Goal: Use online tool/utility: Utilize a website feature to perform a specific function

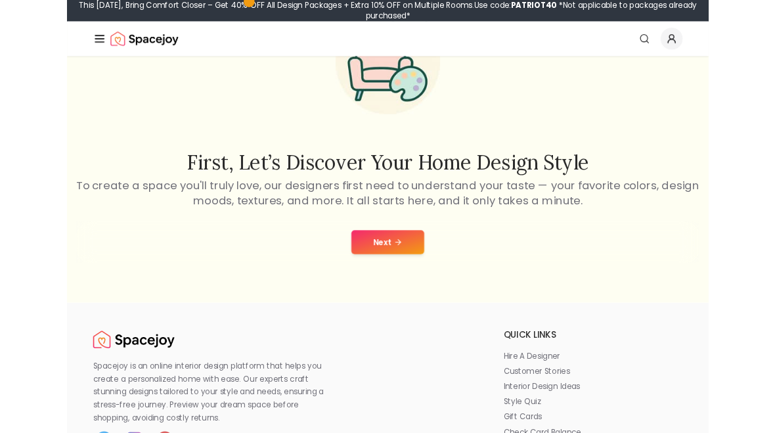
scroll to position [115, 0]
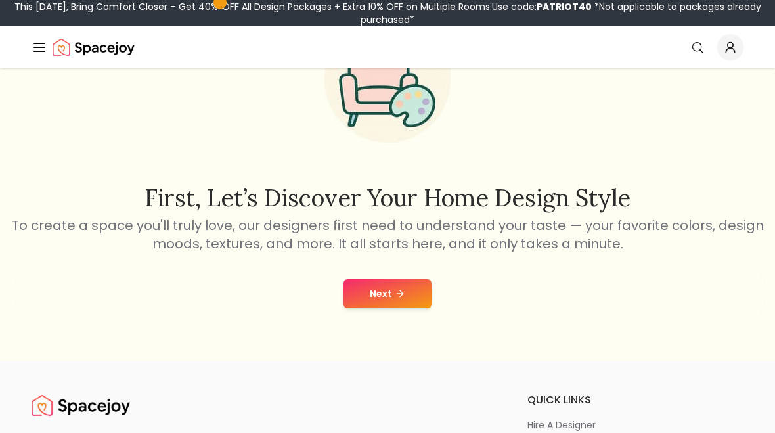
click at [390, 290] on button "Next" at bounding box center [388, 293] width 88 height 29
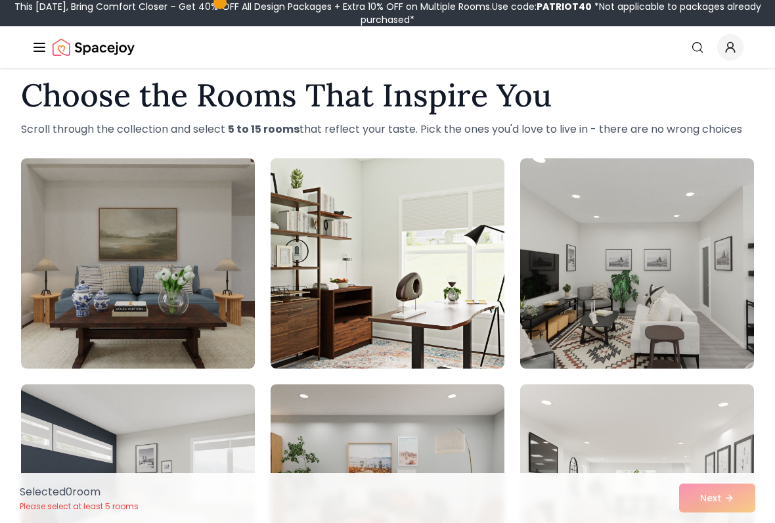
scroll to position [23, 0]
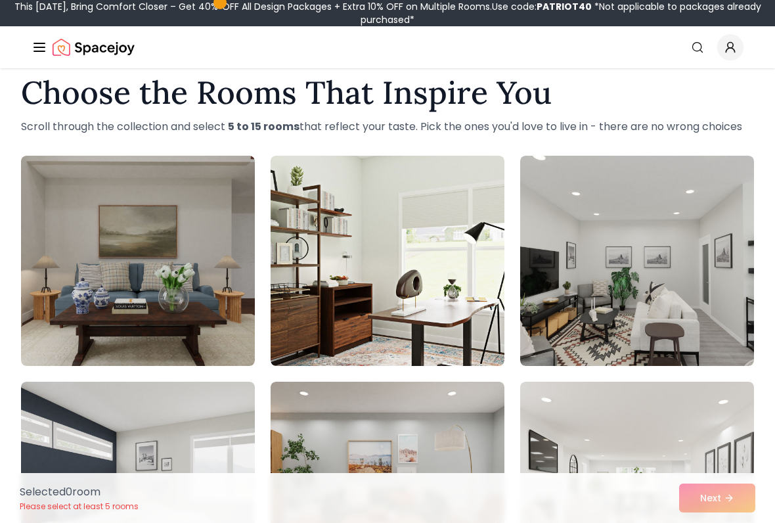
click at [695, 249] on img at bounding box center [637, 261] width 234 height 210
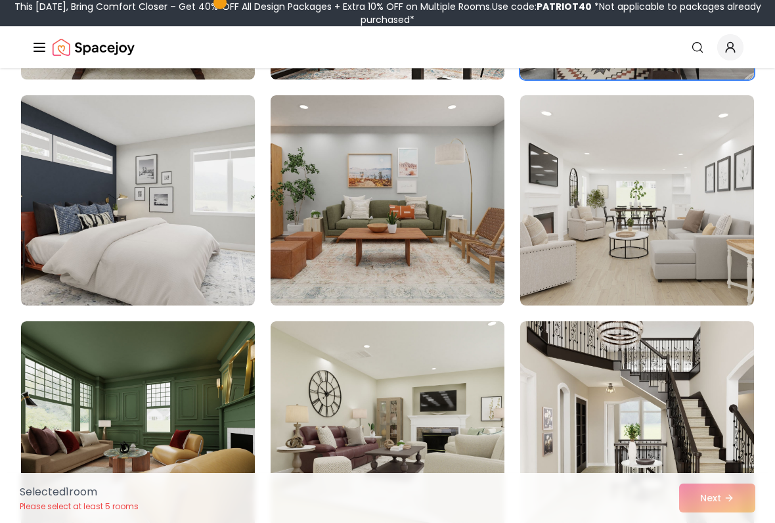
click at [700, 241] on img at bounding box center [637, 200] width 234 height 210
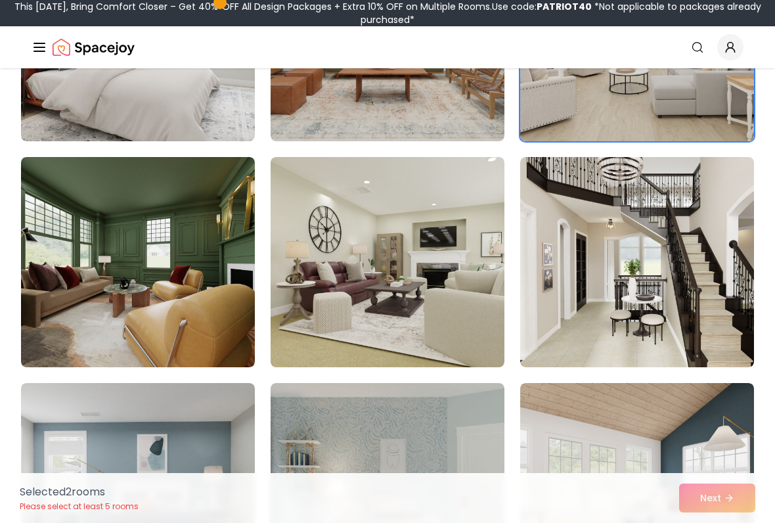
click at [708, 256] on img at bounding box center [637, 262] width 234 height 210
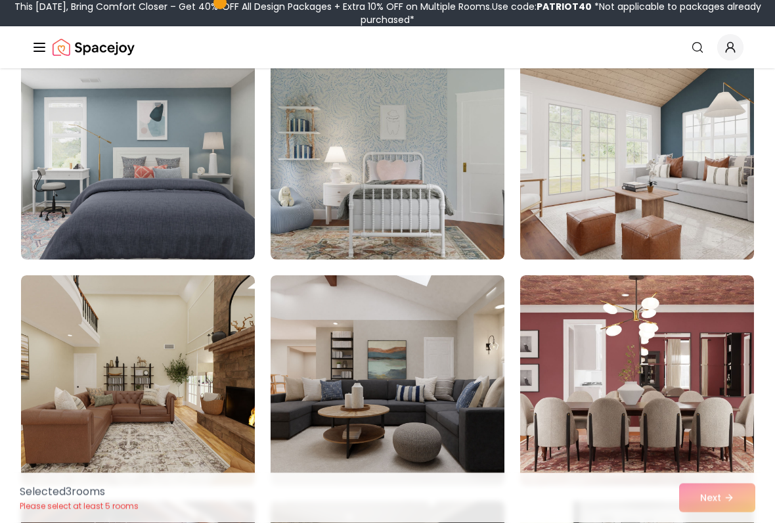
scroll to position [806, 0]
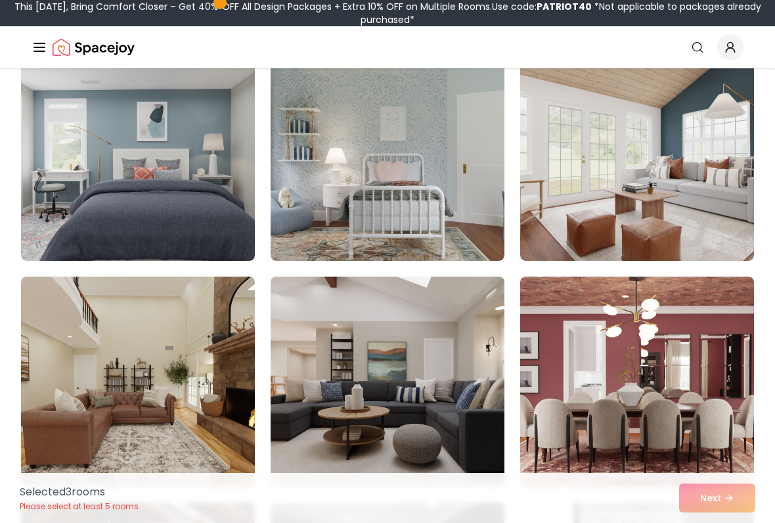
click at [317, 352] on img at bounding box center [388, 382] width 234 height 210
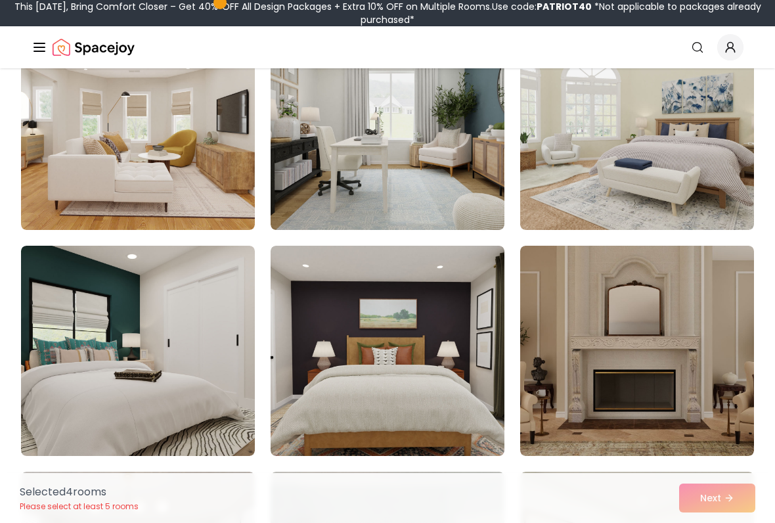
scroll to position [1745, 0]
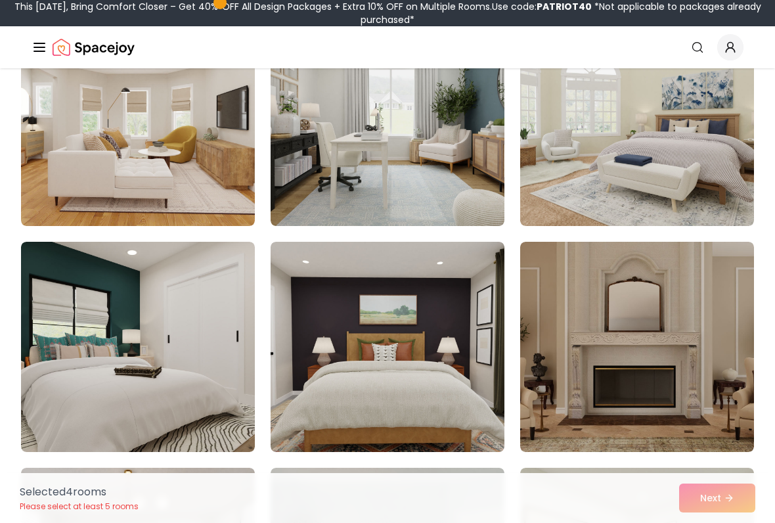
click at [49, 141] on img at bounding box center [138, 121] width 234 height 210
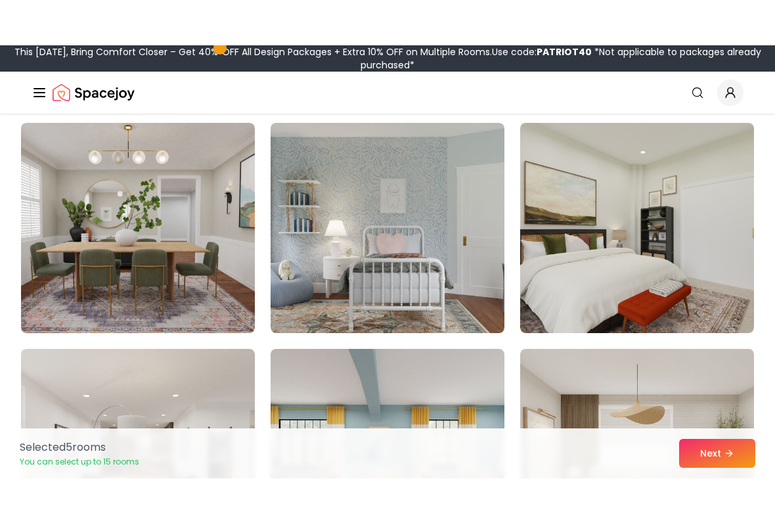
scroll to position [2132, 0]
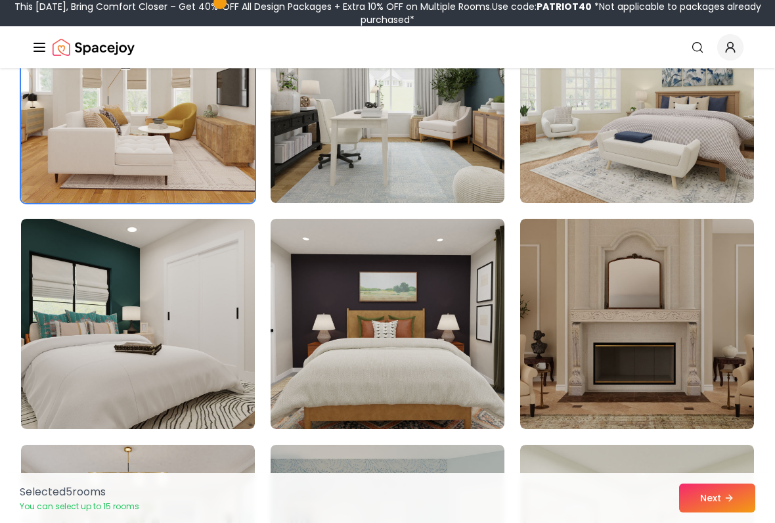
click at [684, 287] on img at bounding box center [637, 324] width 234 height 210
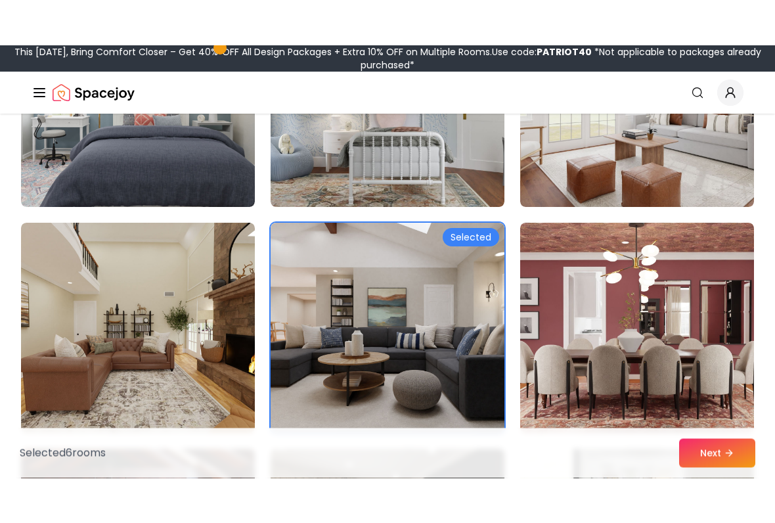
scroll to position [869, 0]
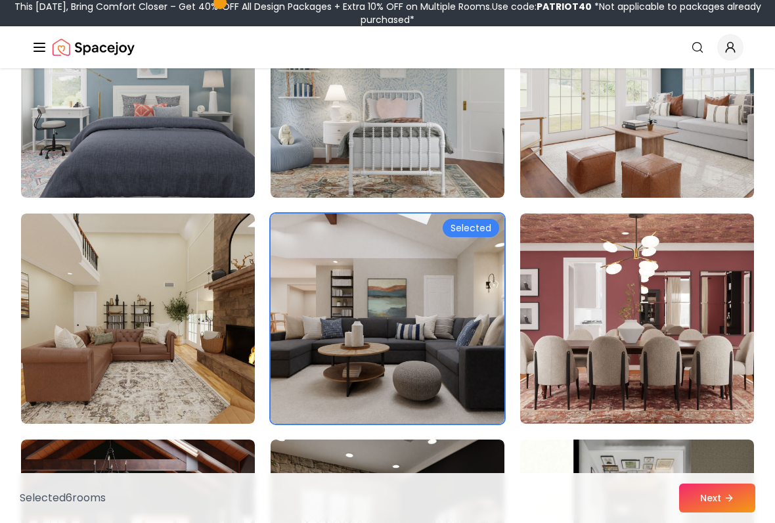
click at [690, 288] on img at bounding box center [637, 319] width 234 height 210
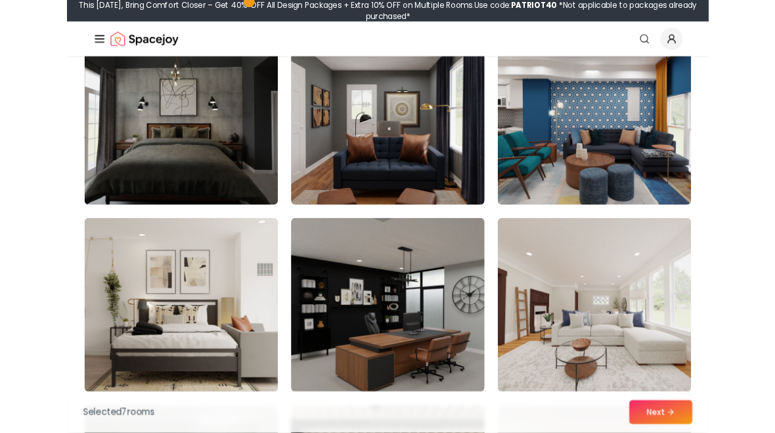
scroll to position [2854, 0]
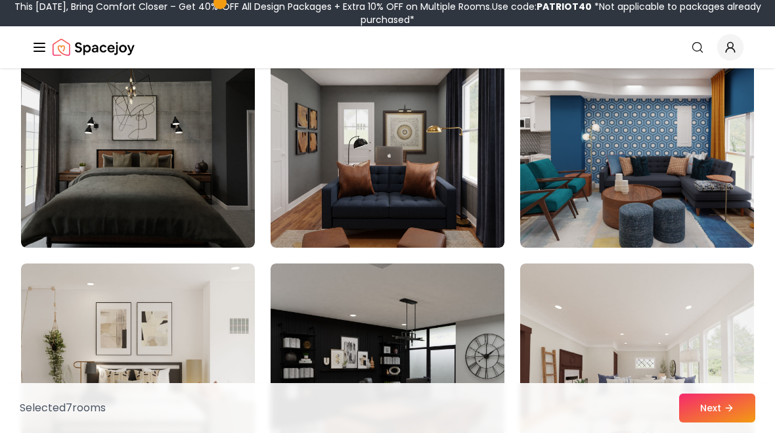
click at [51, 99] on img at bounding box center [138, 142] width 234 height 210
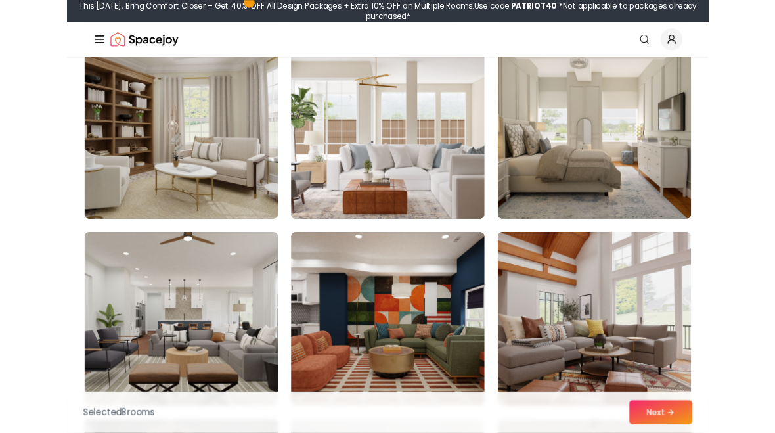
scroll to position [3515, 0]
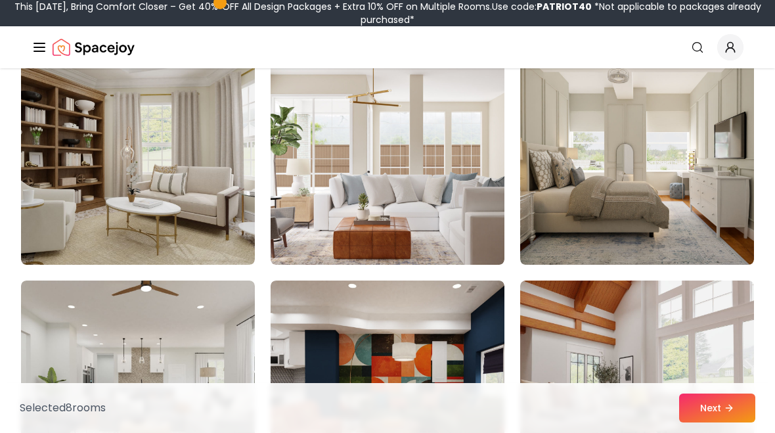
click at [290, 137] on img at bounding box center [388, 160] width 234 height 210
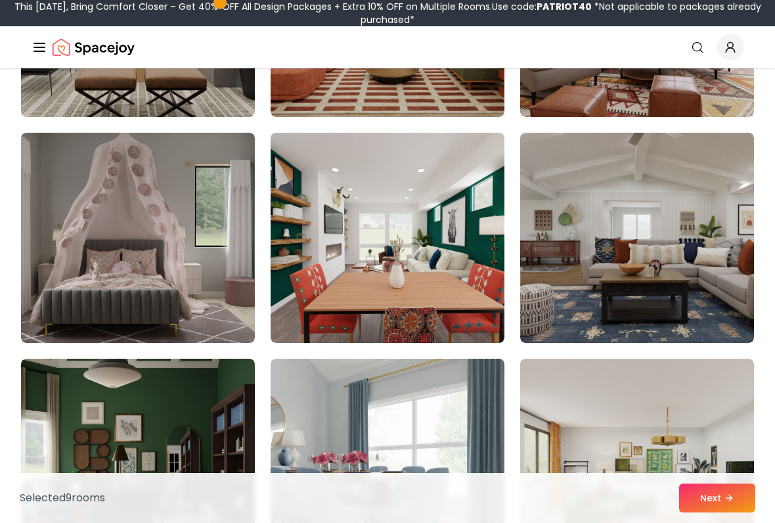
click at [58, 162] on img at bounding box center [138, 238] width 234 height 210
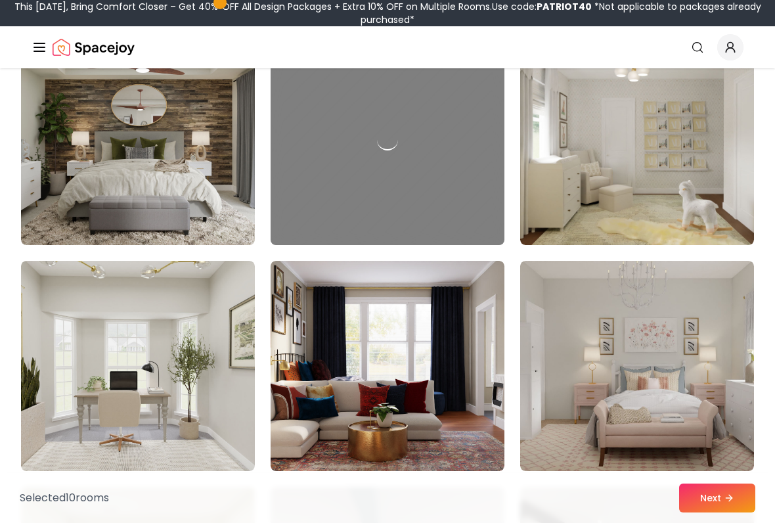
scroll to position [6932, 0]
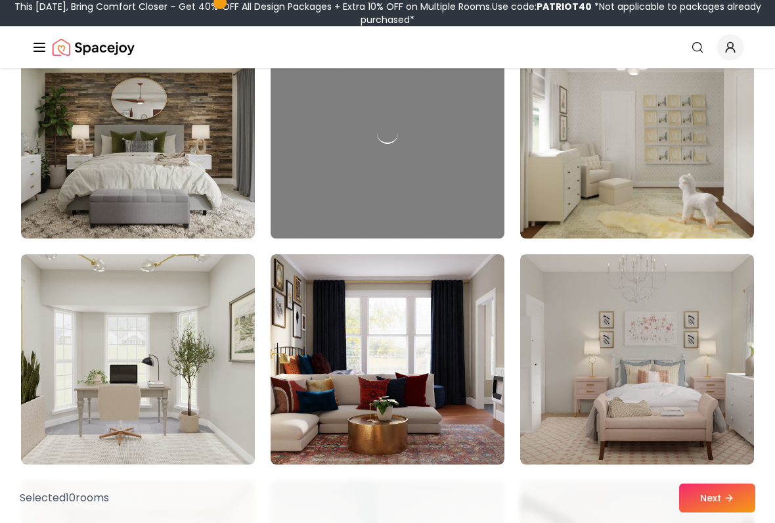
click at [722, 432] on button "Next" at bounding box center [717, 498] width 76 height 29
click at [720, 432] on button "Next" at bounding box center [717, 498] width 76 height 29
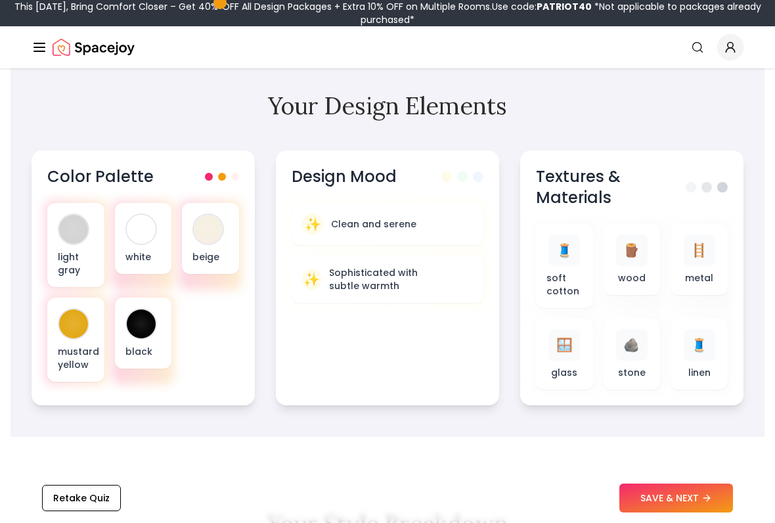
scroll to position [455, 0]
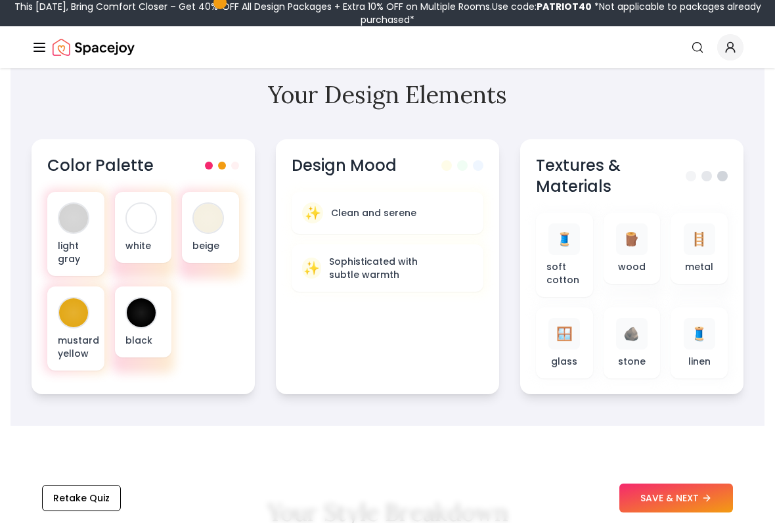
click at [57, 202] on div "light gray" at bounding box center [75, 234] width 57 height 84
click at [130, 206] on div at bounding box center [142, 218] width 32 height 32
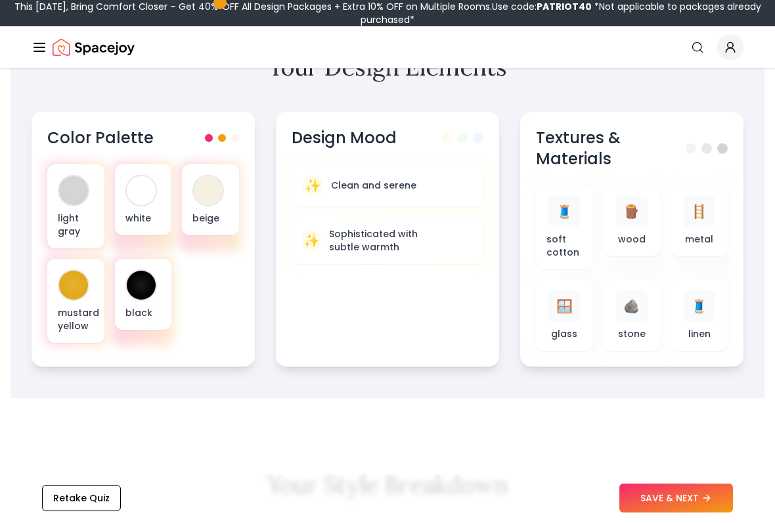
scroll to position [484, 0]
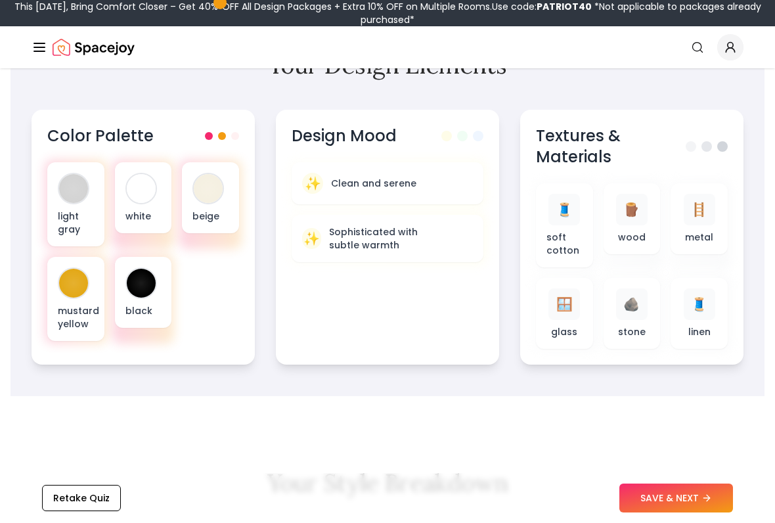
click at [64, 191] on div at bounding box center [73, 188] width 29 height 29
click at [128, 185] on div at bounding box center [141, 188] width 29 height 29
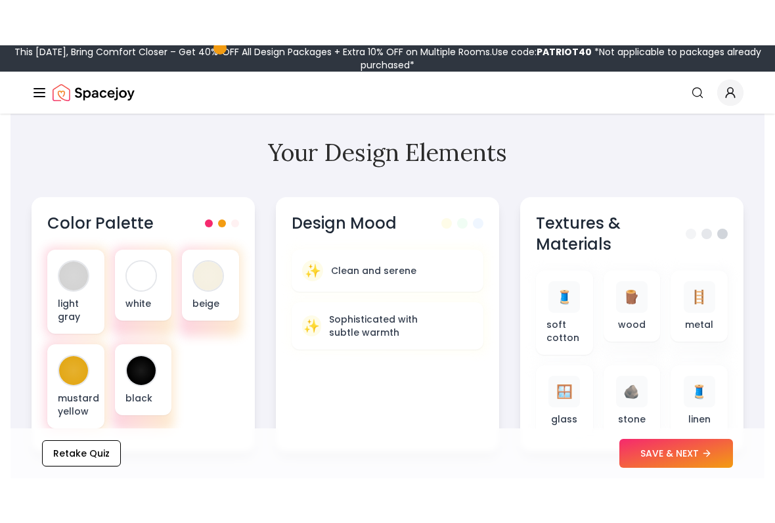
scroll to position [437, 0]
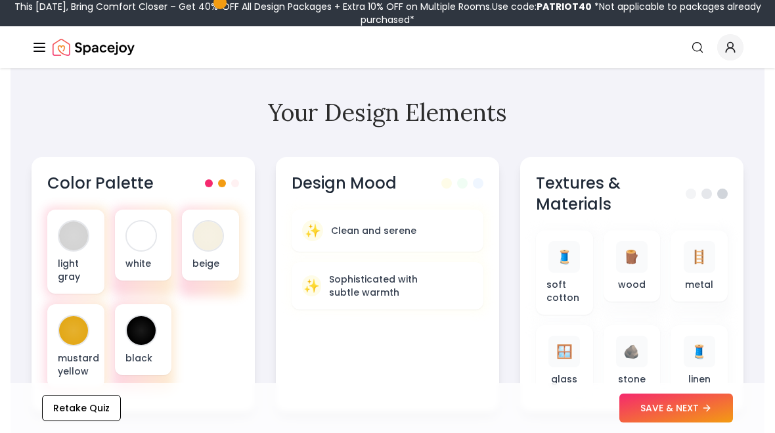
click at [131, 229] on div at bounding box center [141, 235] width 29 height 29
click at [126, 234] on div at bounding box center [142, 236] width 32 height 32
click at [77, 221] on div at bounding box center [73, 235] width 29 height 29
click at [177, 225] on div "light gray white beige mustard yellow black" at bounding box center [143, 299] width 192 height 179
click at [195, 241] on div at bounding box center [209, 236] width 32 height 32
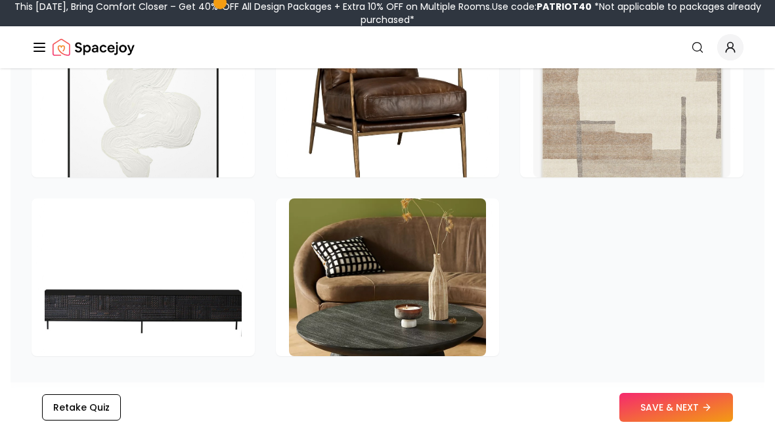
scroll to position [1950, 0]
